Goal: Task Accomplishment & Management: Manage account settings

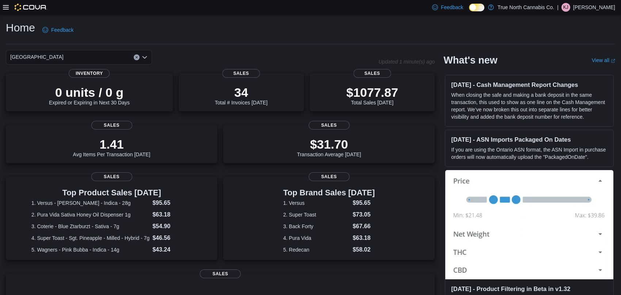
click at [5, 7] on icon at bounding box center [6, 7] width 6 height 4
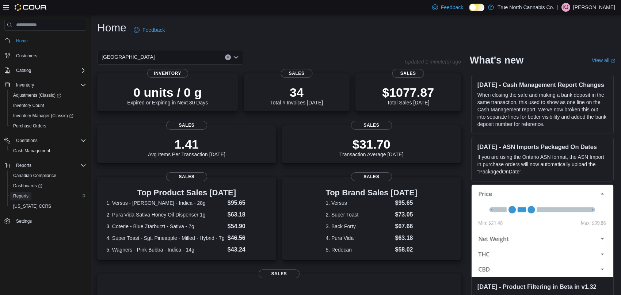
click at [24, 199] on span "Reports" at bounding box center [20, 196] width 15 height 9
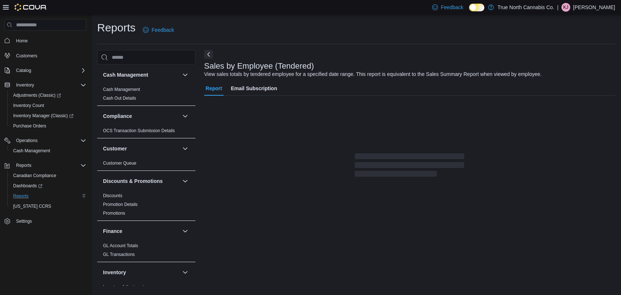
scroll to position [5, 0]
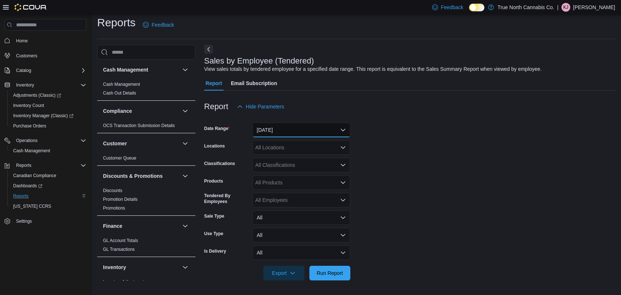
click at [293, 126] on button "Yesterday" at bounding box center [301, 130] width 98 height 15
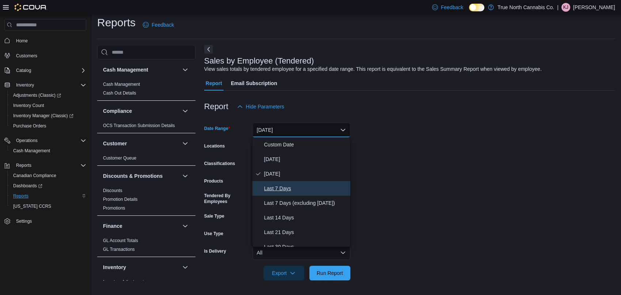
click at [282, 190] on span "Last 7 Days" at bounding box center [305, 188] width 83 height 9
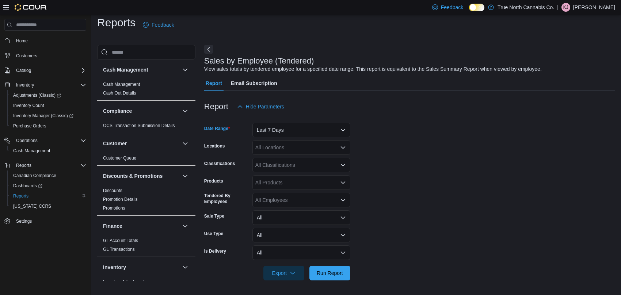
click at [290, 148] on div "All Locations" at bounding box center [301, 147] width 98 height 15
type input "****"
click at [285, 160] on span "Mississauga" at bounding box center [294, 159] width 53 height 7
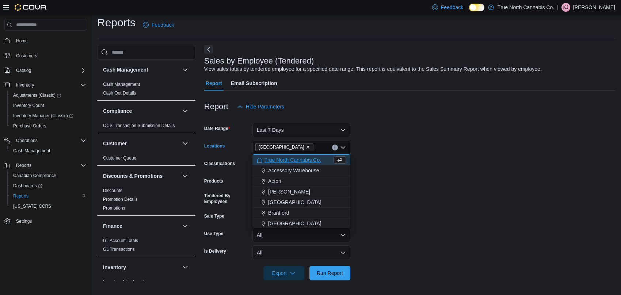
click at [416, 158] on form "Date Range Last 7 Days Locations Mississauga Combo box. Selected. Mississauga. …" at bounding box center [409, 197] width 411 height 167
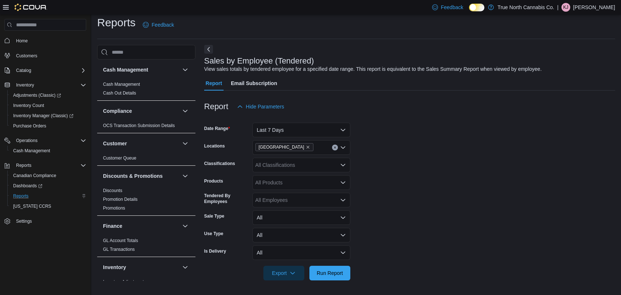
click at [306, 165] on div "All Classifications" at bounding box center [301, 165] width 98 height 15
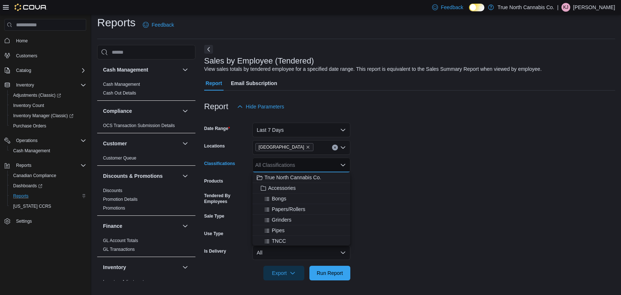
click at [475, 207] on form "Date Range Last 7 Days Locations Mississauga Classifications All Classification…" at bounding box center [409, 197] width 411 height 167
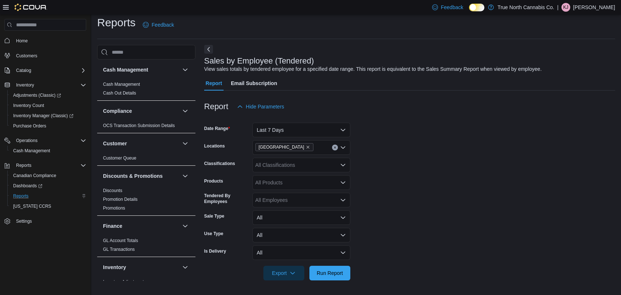
click at [273, 184] on div "All Products" at bounding box center [301, 182] width 98 height 15
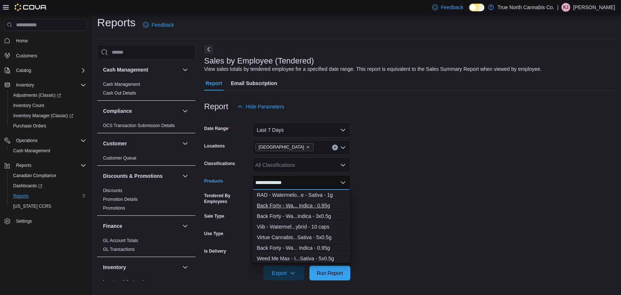
type input "**********"
click at [322, 204] on div "Back Forty - Wa... Indica - 0.95g" at bounding box center [301, 205] width 89 height 7
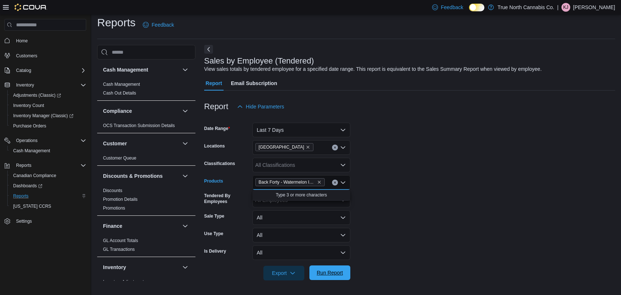
drag, startPoint x: 342, startPoint y: 273, endPoint x: 351, endPoint y: 266, distance: 11.3
click at [342, 272] on span "Run Report" at bounding box center [330, 272] width 26 height 7
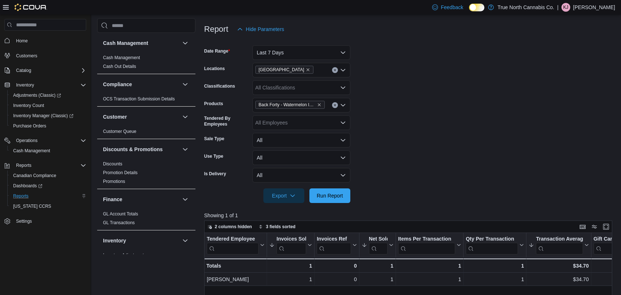
scroll to position [42, 0]
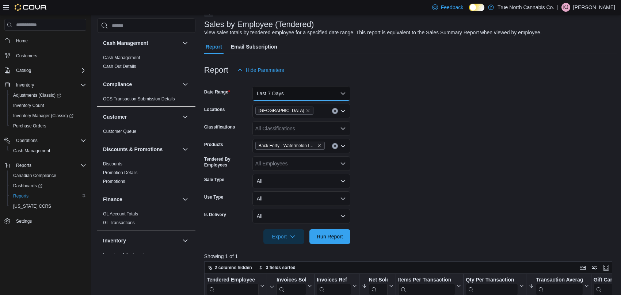
click at [331, 94] on button "Last 7 Days" at bounding box center [301, 93] width 98 height 15
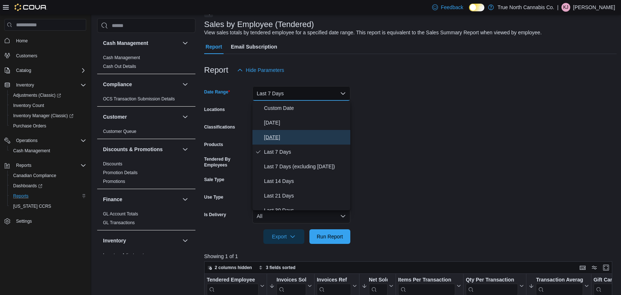
drag, startPoint x: 289, startPoint y: 135, endPoint x: 360, endPoint y: 198, distance: 94.7
click at [289, 135] on span "Yesterday" at bounding box center [305, 137] width 83 height 9
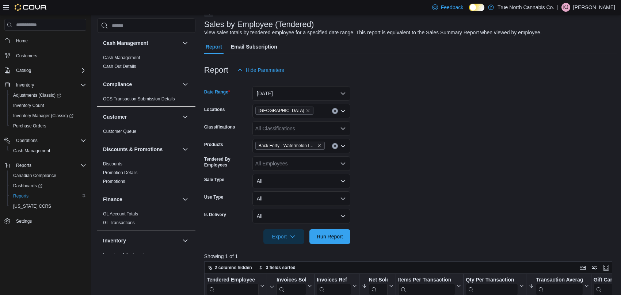
drag, startPoint x: 348, startPoint y: 241, endPoint x: 395, endPoint y: 213, distance: 54.6
click at [347, 241] on button "Run Report" at bounding box center [329, 236] width 41 height 15
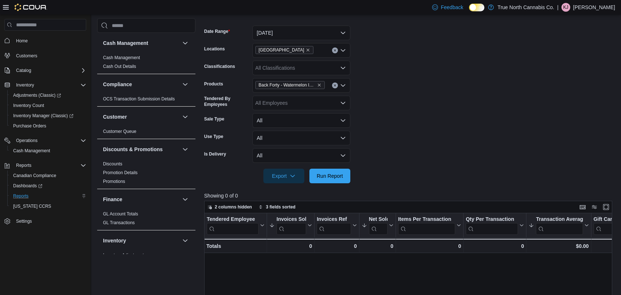
scroll to position [5, 0]
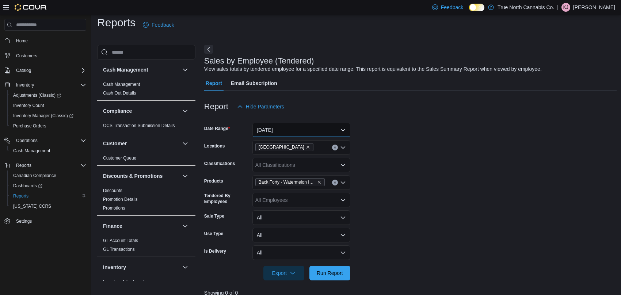
click at [274, 131] on button "Yesterday" at bounding box center [301, 130] width 98 height 15
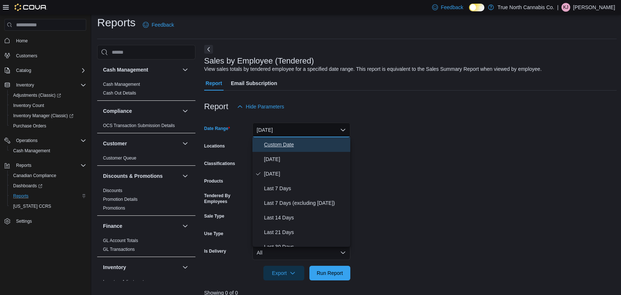
click at [287, 141] on span "Custom Date" at bounding box center [305, 144] width 83 height 9
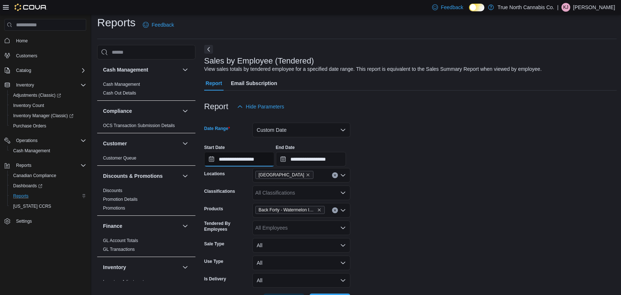
click at [265, 153] on input "**********" at bounding box center [239, 159] width 70 height 15
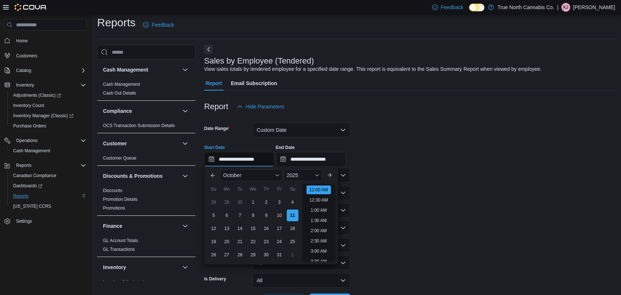
scroll to position [22, 0]
click at [241, 215] on div "7" at bounding box center [239, 215] width 13 height 13
type input "**********"
click at [332, 157] on input "**********" at bounding box center [311, 159] width 70 height 15
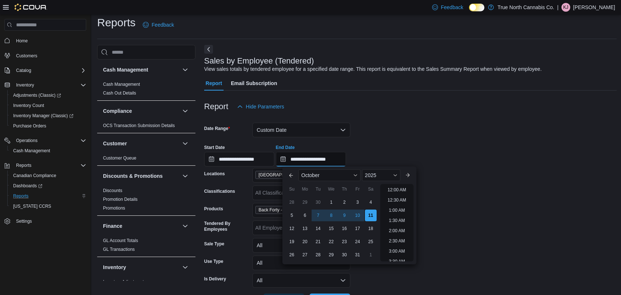
scroll to position [414, 0]
click at [329, 214] on div "8" at bounding box center [331, 215] width 13 height 13
type input "**********"
click at [446, 135] on form "**********" at bounding box center [410, 211] width 412 height 194
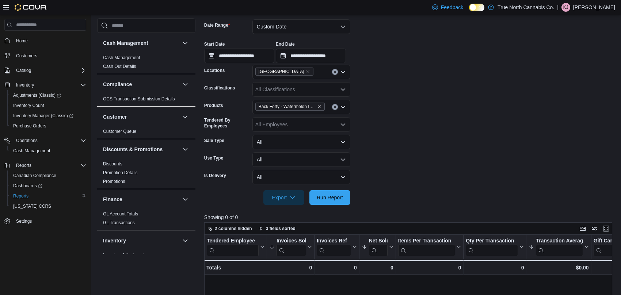
scroll to position [115, 0]
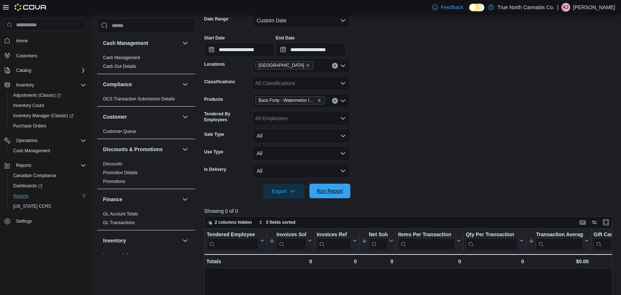
click at [330, 190] on span "Run Report" at bounding box center [330, 190] width 26 height 7
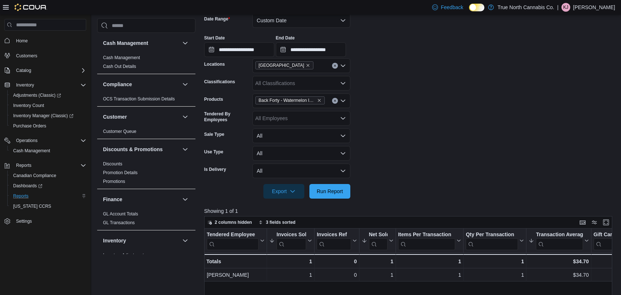
scroll to position [5, 0]
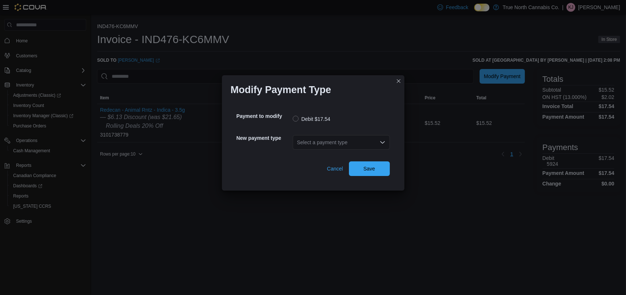
click at [336, 142] on div "Select a payment type" at bounding box center [341, 142] width 97 height 15
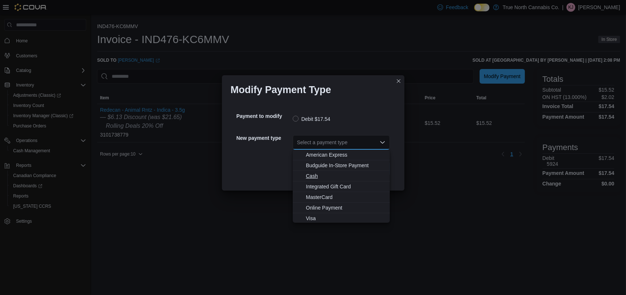
scroll to position [1, 0]
click at [319, 220] on span "Visa" at bounding box center [346, 217] width 80 height 7
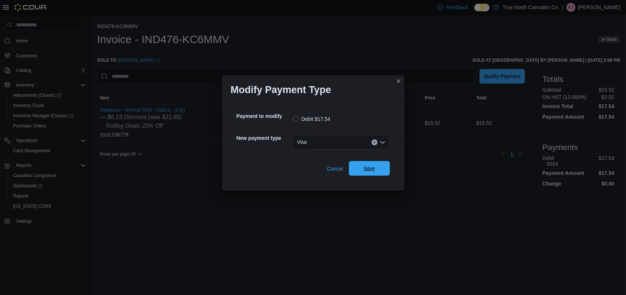
click at [389, 170] on button "Save" at bounding box center [369, 168] width 41 height 15
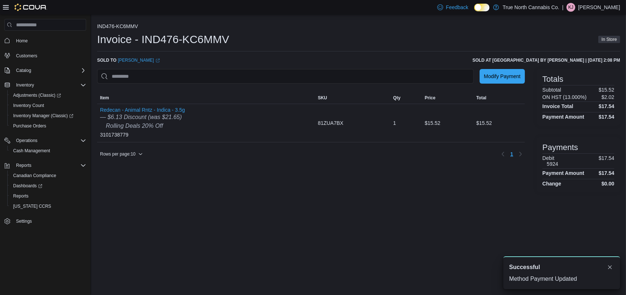
scroll to position [0, 0]
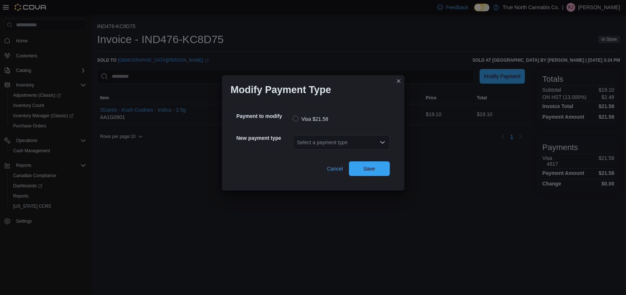
click at [310, 141] on div "Select a payment type" at bounding box center [341, 142] width 97 height 15
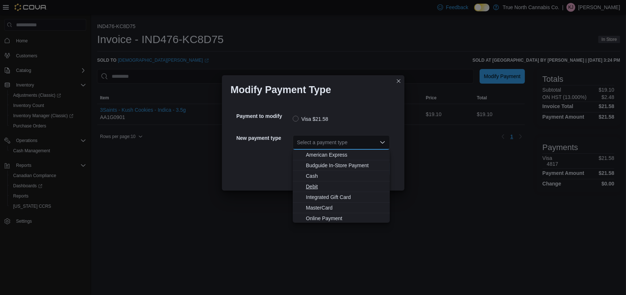
click at [310, 189] on span "Debit" at bounding box center [346, 186] width 80 height 7
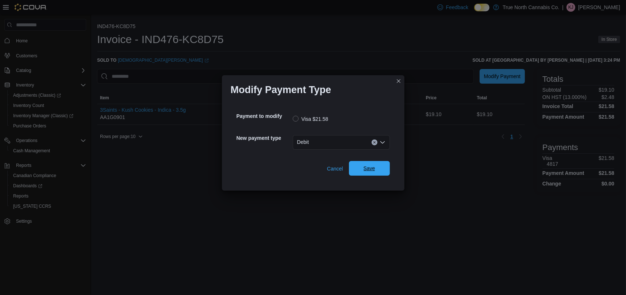
click at [374, 167] on span "Save" at bounding box center [370, 168] width 12 height 7
